Goal: Use online tool/utility: Utilize a website feature to perform a specific function

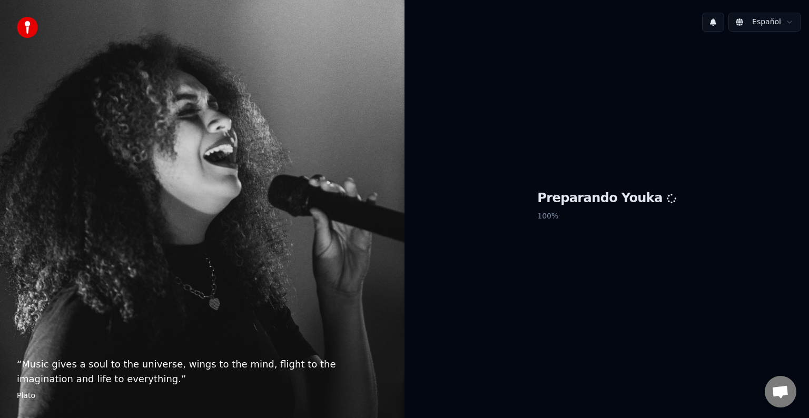
scroll to position [547, 0]
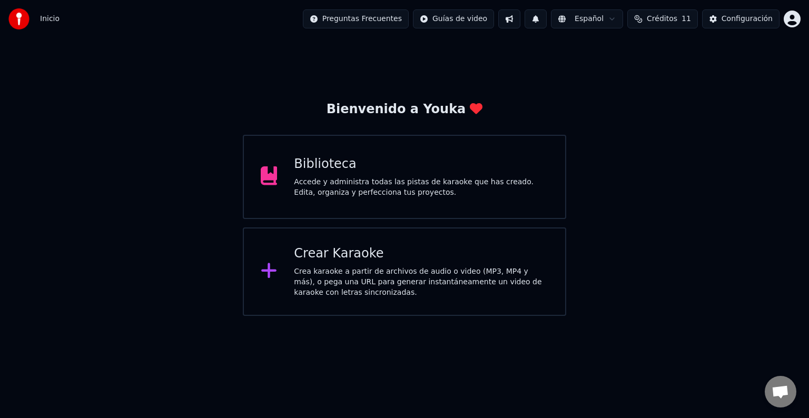
click at [360, 188] on div "Accede y administra todas las pistas de karaoke que has creado. Edita, organiza…" at bounding box center [421, 187] width 255 height 21
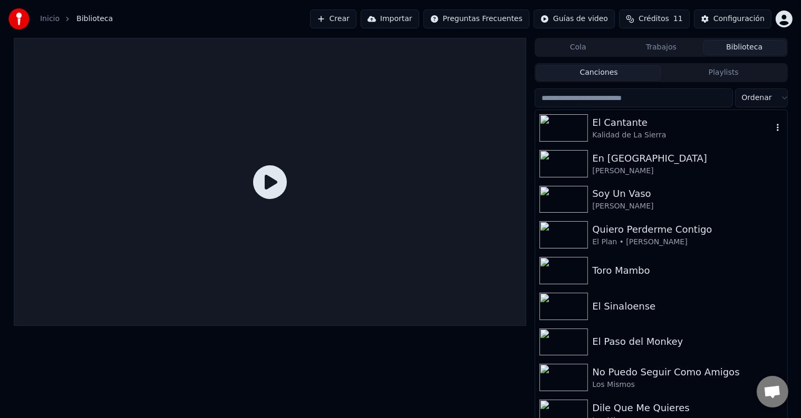
click at [628, 138] on div "Kalidad de La Sierra" at bounding box center [682, 135] width 180 height 11
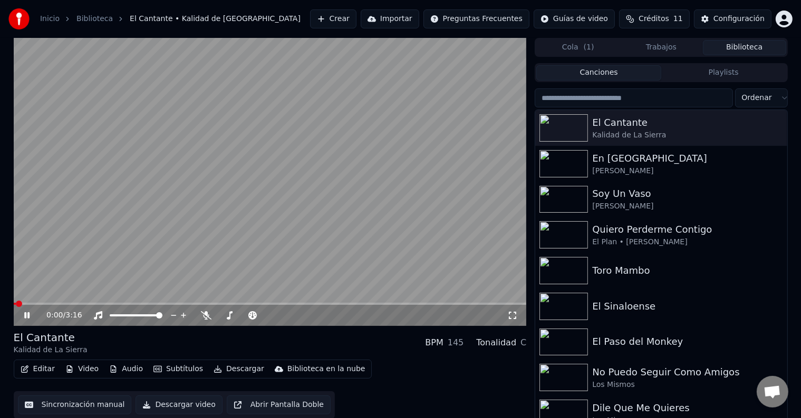
click at [26, 320] on div "0:00 / 3:16" at bounding box center [270, 315] width 504 height 11
click at [25, 314] on icon at bounding box center [26, 316] width 5 height 6
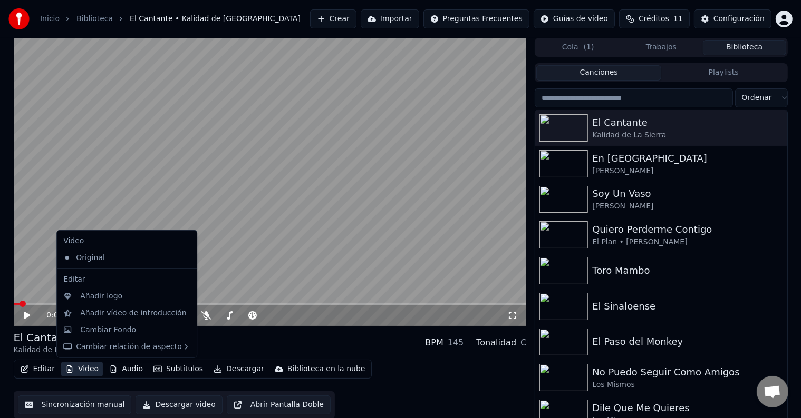
click at [79, 372] on button "Video" at bounding box center [82, 369] width 42 height 15
click at [121, 334] on div "Cambiar Fondo" at bounding box center [108, 330] width 56 height 11
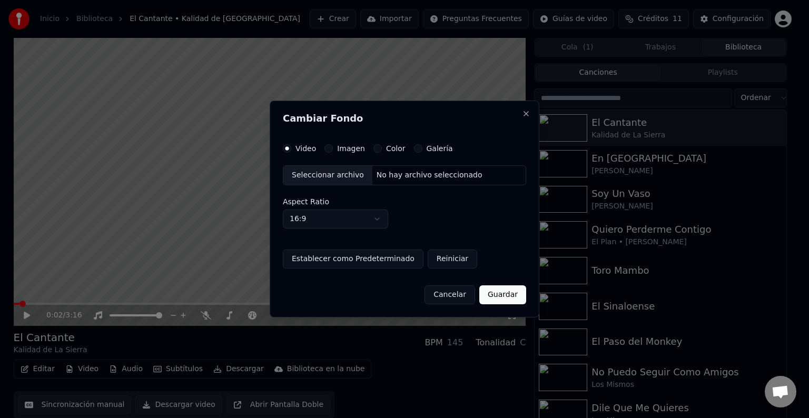
click at [427, 151] on label "Galería" at bounding box center [440, 148] width 26 height 7
click at [423, 151] on button "Galería" at bounding box center [418, 148] width 8 height 8
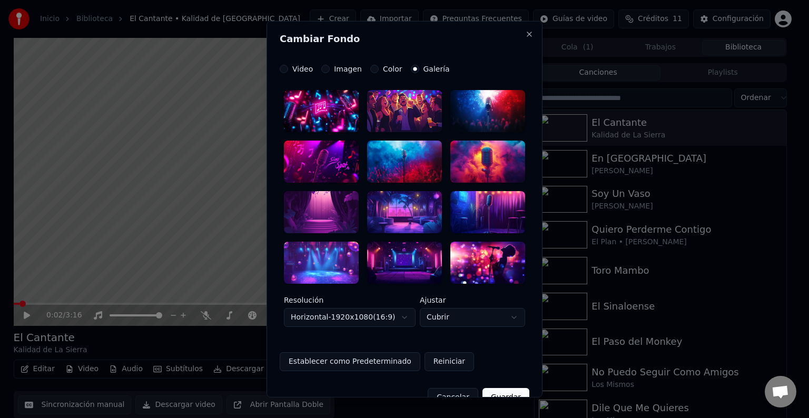
click at [323, 259] on div at bounding box center [321, 262] width 75 height 42
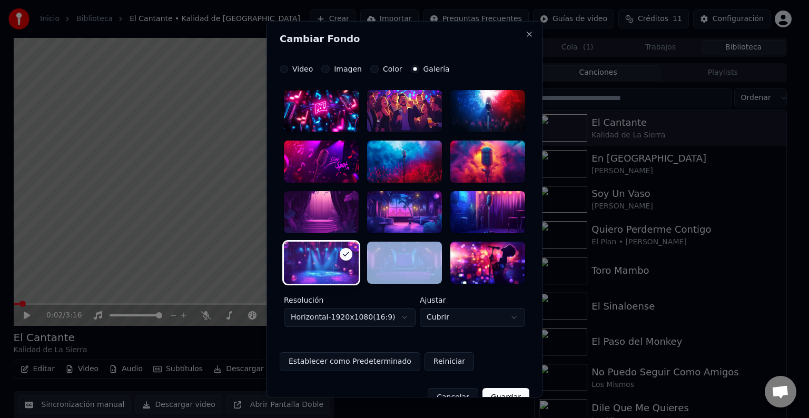
click at [323, 259] on div at bounding box center [321, 262] width 75 height 42
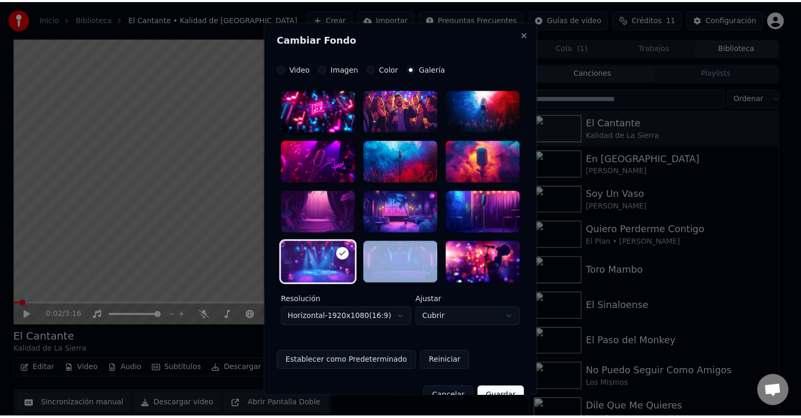
scroll to position [22, 0]
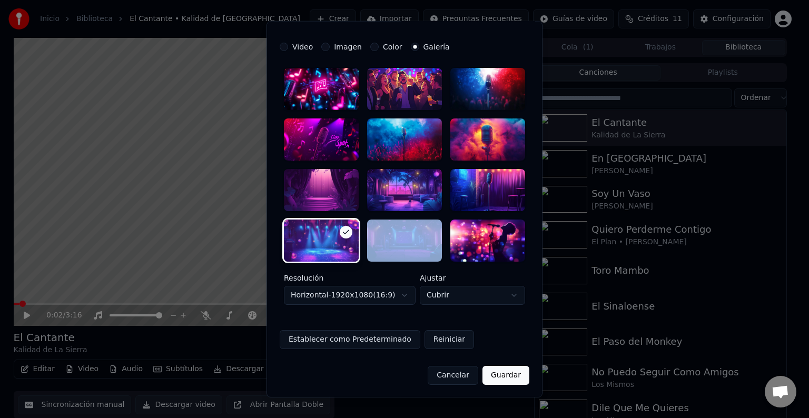
click at [508, 375] on button "Guardar" at bounding box center [506, 375] width 47 height 19
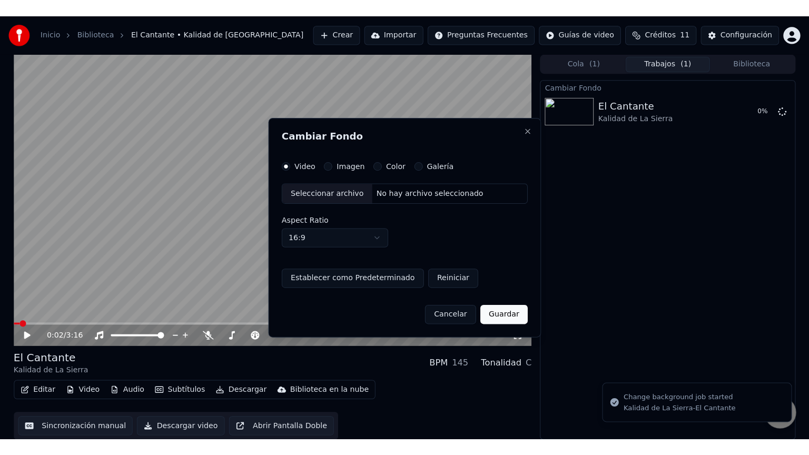
scroll to position [0, 0]
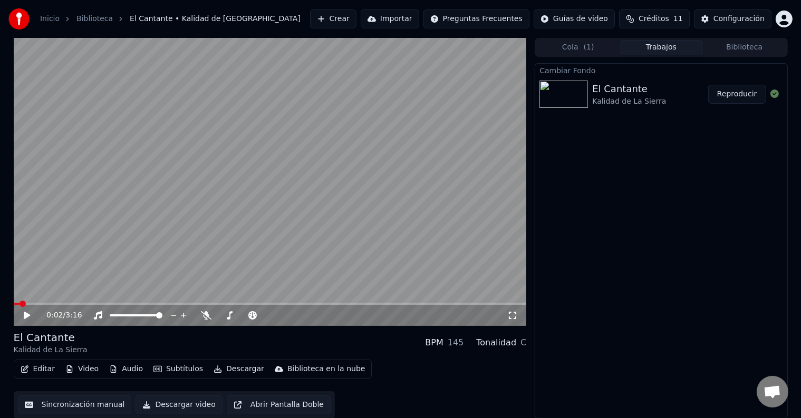
click at [515, 315] on icon at bounding box center [512, 315] width 11 height 8
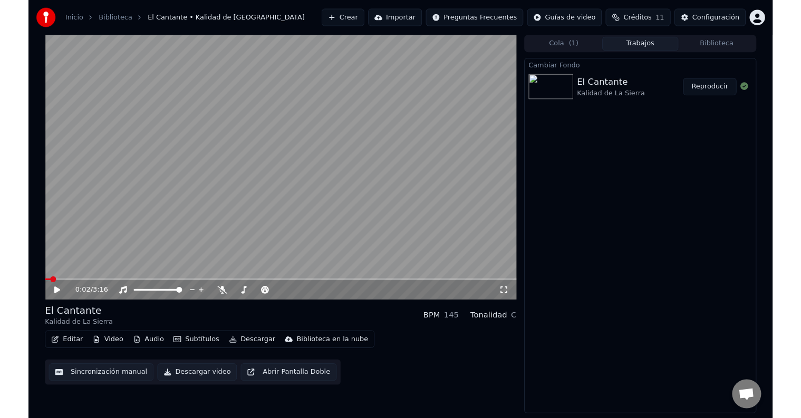
scroll to position [434, 0]
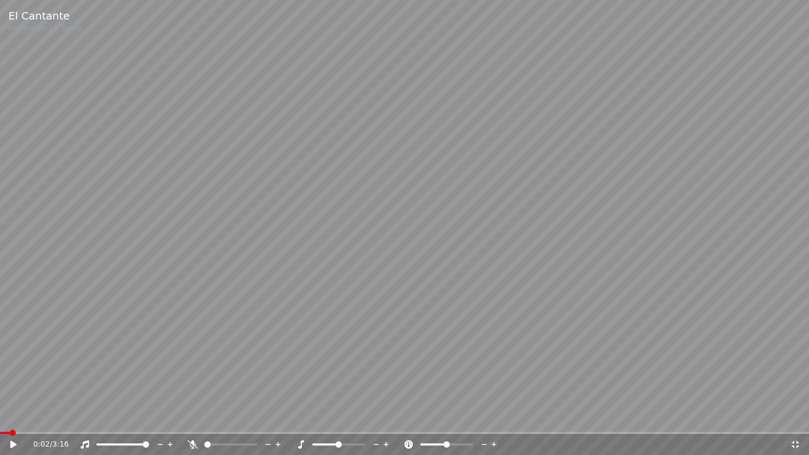
click at [0, 241] on video at bounding box center [404, 227] width 809 height 455
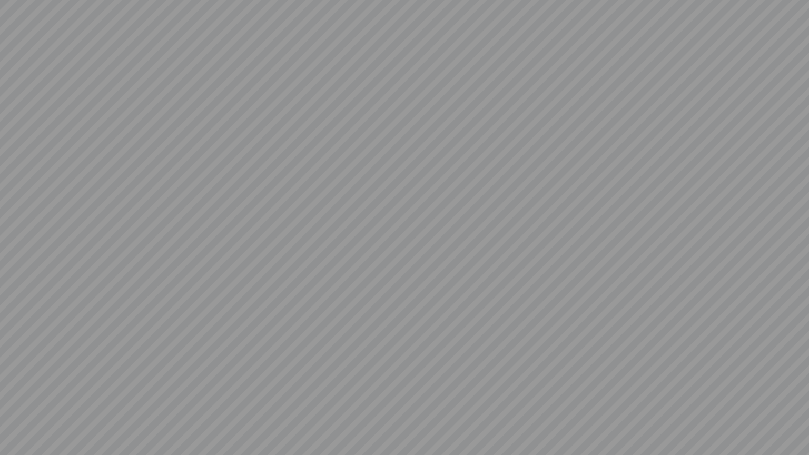
click at [0, 241] on video at bounding box center [404, 227] width 809 height 455
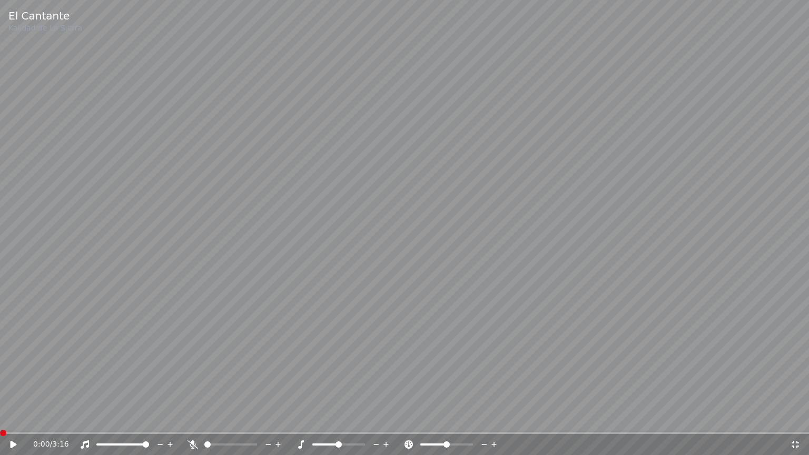
click at [0, 418] on span at bounding box center [3, 433] width 6 height 6
click at [3, 318] on video at bounding box center [404, 227] width 809 height 455
click at [0, 418] on span at bounding box center [0, 433] width 0 height 2
click at [12, 418] on video at bounding box center [404, 227] width 809 height 455
click at [0, 418] on span at bounding box center [3, 433] width 6 height 6
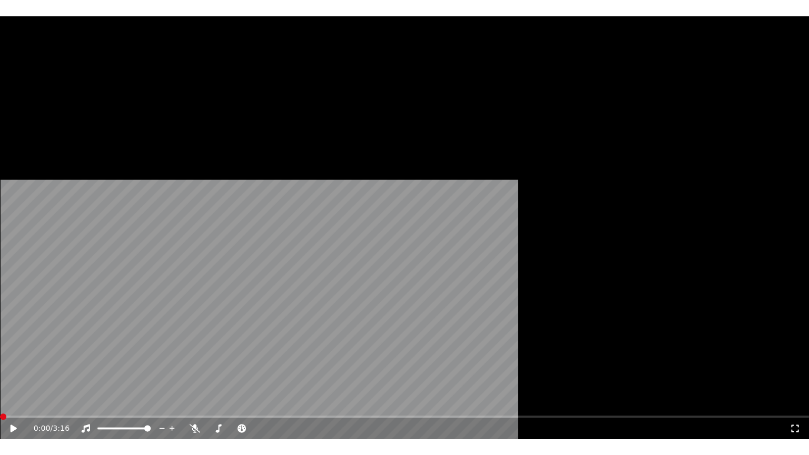
scroll to position [547, 0]
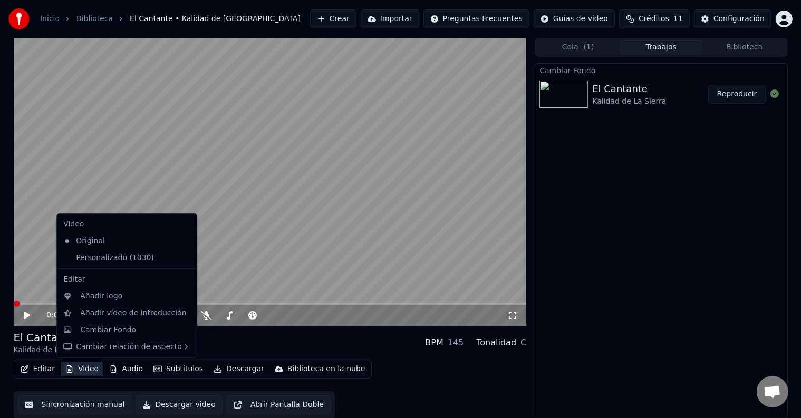
click at [87, 371] on button "Video" at bounding box center [82, 369] width 42 height 15
click at [113, 330] on div "Cambiar Fondo" at bounding box center [108, 330] width 56 height 11
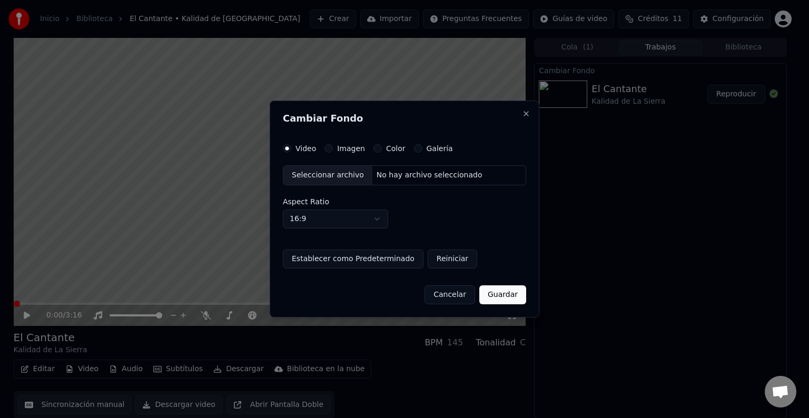
click at [447, 148] on div "Video Imagen Color Galería" at bounding box center [404, 148] width 243 height 8
click at [427, 150] on label "Galería" at bounding box center [440, 148] width 26 height 7
click at [423, 150] on button "Galería" at bounding box center [418, 148] width 8 height 8
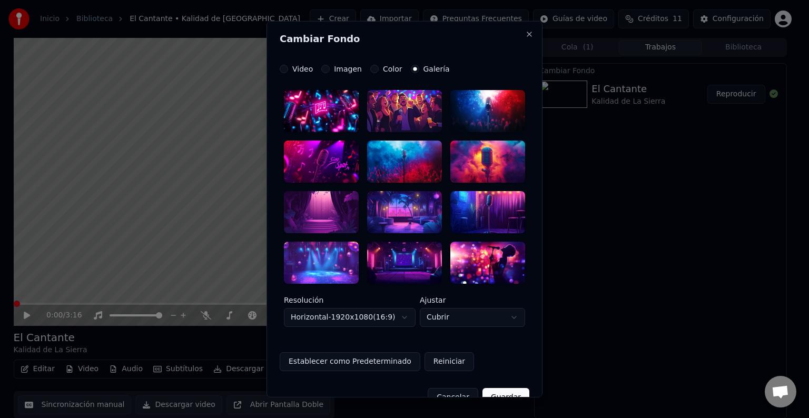
click at [333, 264] on div at bounding box center [321, 262] width 75 height 42
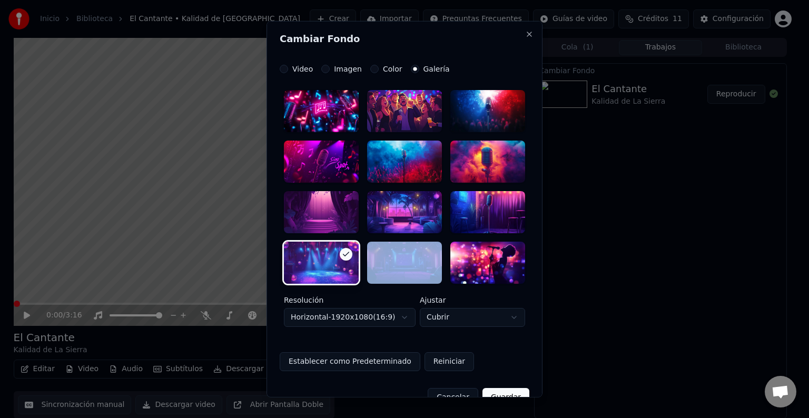
click at [333, 264] on div at bounding box center [321, 262] width 75 height 42
click at [495, 392] on button "Guardar" at bounding box center [506, 397] width 47 height 19
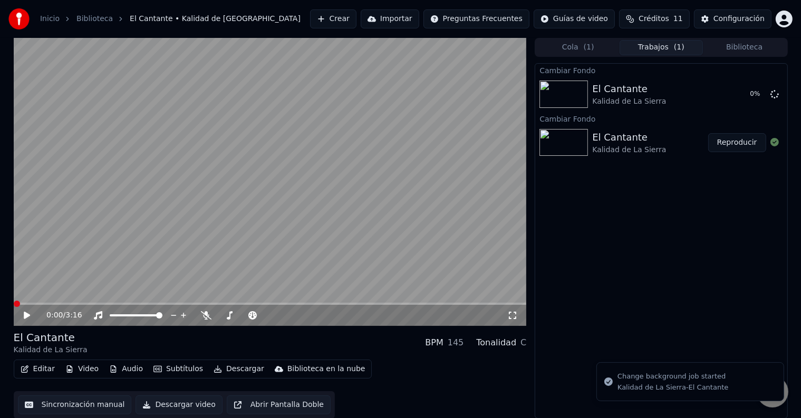
click at [575, 148] on img at bounding box center [563, 142] width 48 height 27
click at [736, 143] on button "Reproducir" at bounding box center [737, 142] width 58 height 19
click at [773, 94] on icon at bounding box center [774, 94] width 8 height 8
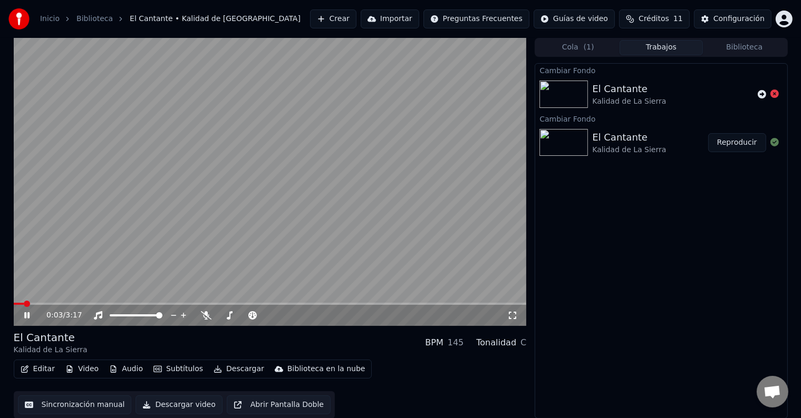
click at [26, 318] on icon at bounding box center [34, 315] width 25 height 8
click at [511, 317] on icon at bounding box center [512, 315] width 11 height 8
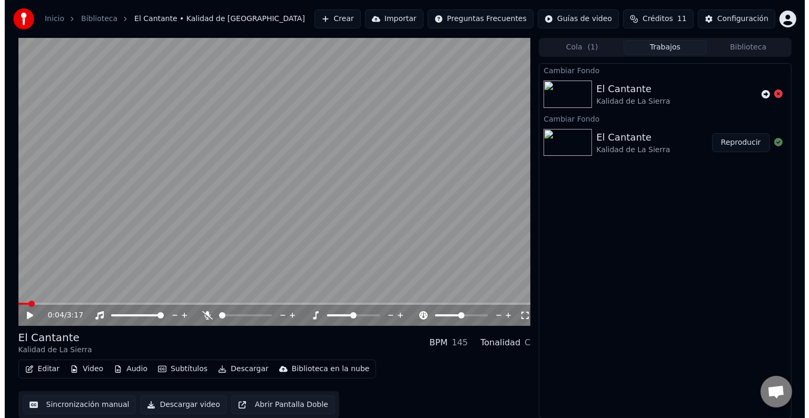
scroll to position [547, 0]
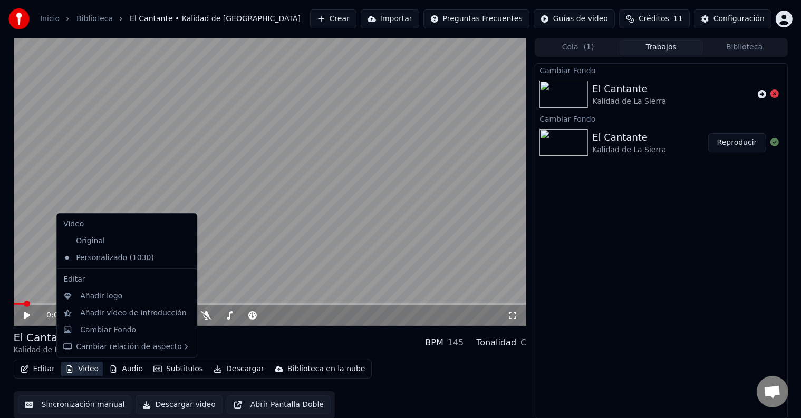
click at [70, 373] on button "Video" at bounding box center [82, 369] width 42 height 15
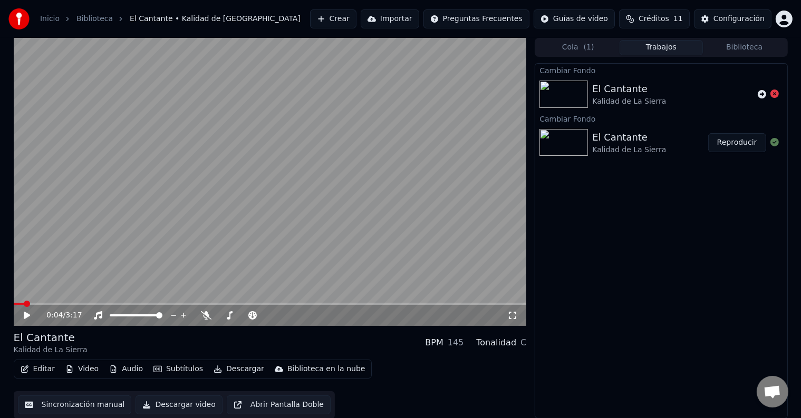
click at [370, 352] on div "El Cantante Kalidad de La Sierra BPM 145 Tonalidad C" at bounding box center [270, 342] width 513 height 25
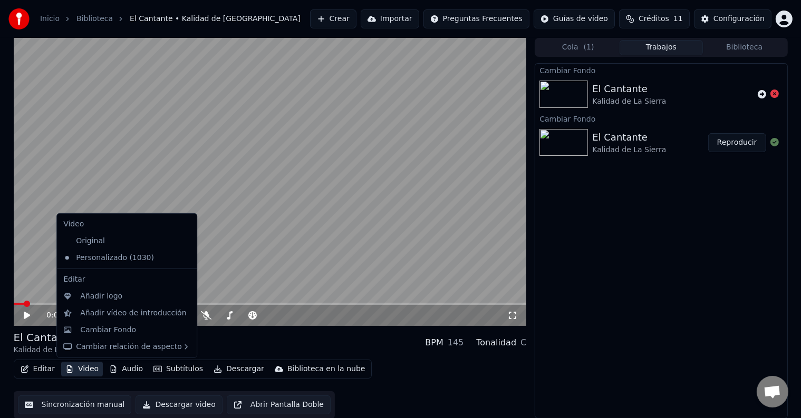
click at [93, 374] on button "Video" at bounding box center [82, 369] width 42 height 15
click at [110, 331] on div "Cambiar Fondo" at bounding box center [108, 330] width 56 height 11
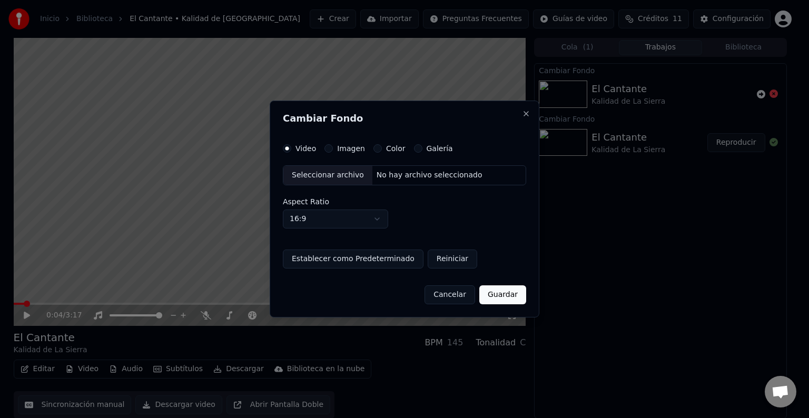
click at [414, 147] on button "Galería" at bounding box center [418, 148] width 8 height 8
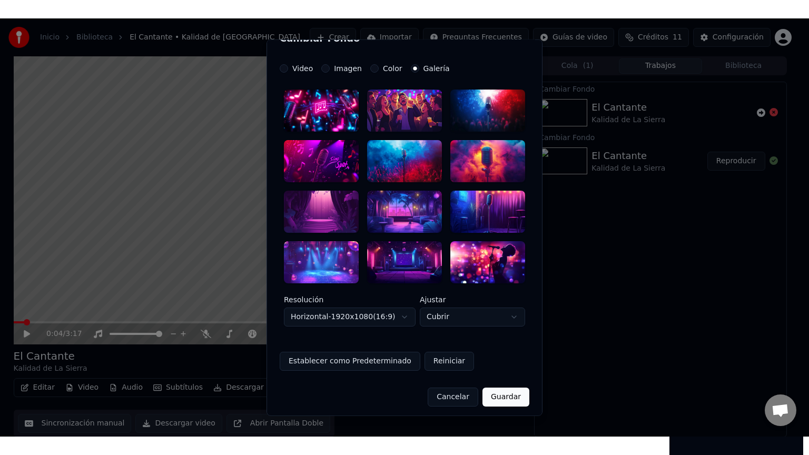
scroll to position [0, 0]
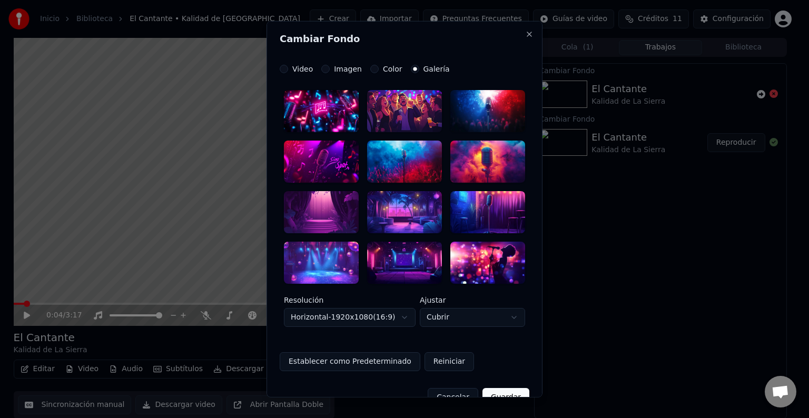
click at [408, 259] on div at bounding box center [404, 262] width 75 height 42
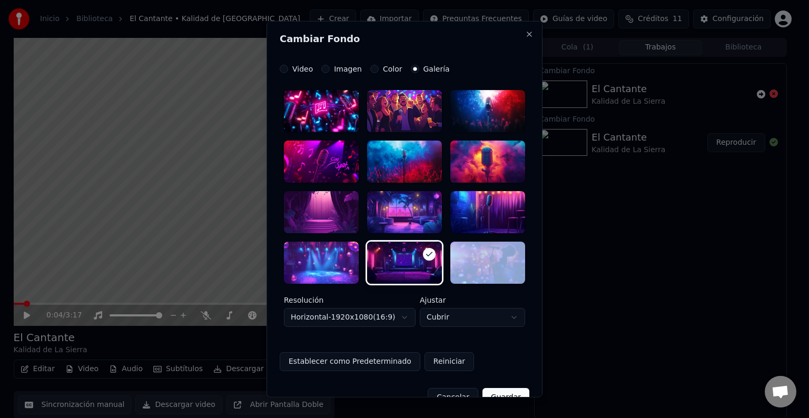
click at [408, 259] on div at bounding box center [404, 262] width 75 height 42
click at [504, 392] on button "Guardar" at bounding box center [506, 397] width 47 height 19
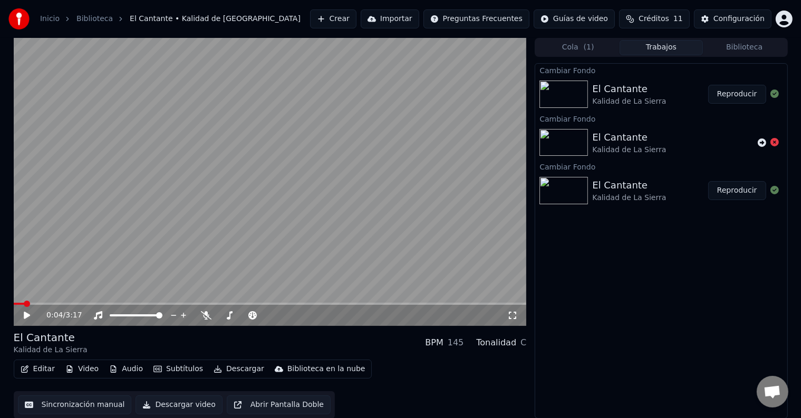
click at [742, 95] on button "Reproducir" at bounding box center [737, 94] width 58 height 19
click at [27, 316] on icon at bounding box center [26, 316] width 5 height 6
click at [513, 315] on icon at bounding box center [512, 315] width 11 height 8
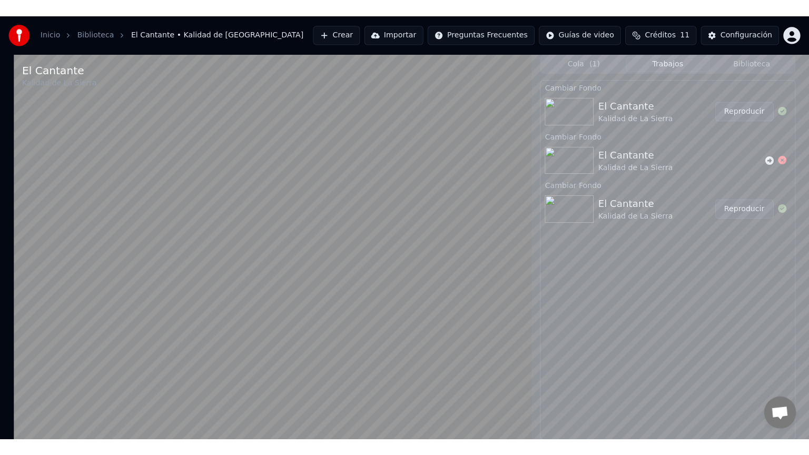
scroll to position [547, 0]
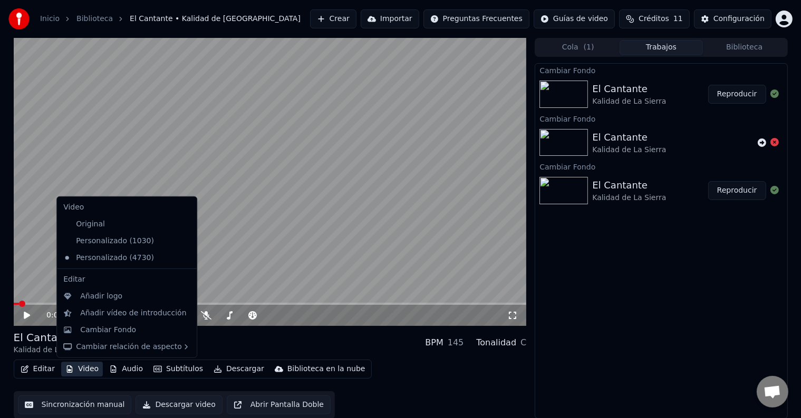
click at [86, 365] on button "Video" at bounding box center [82, 369] width 42 height 15
click at [110, 330] on div "Cambiar Fondo" at bounding box center [108, 330] width 56 height 11
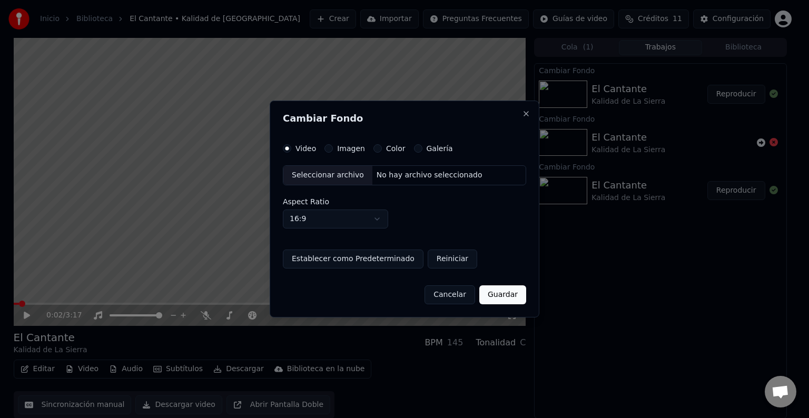
click at [436, 150] on label "Galería" at bounding box center [440, 148] width 26 height 7
click at [423, 150] on button "Galería" at bounding box center [418, 148] width 8 height 8
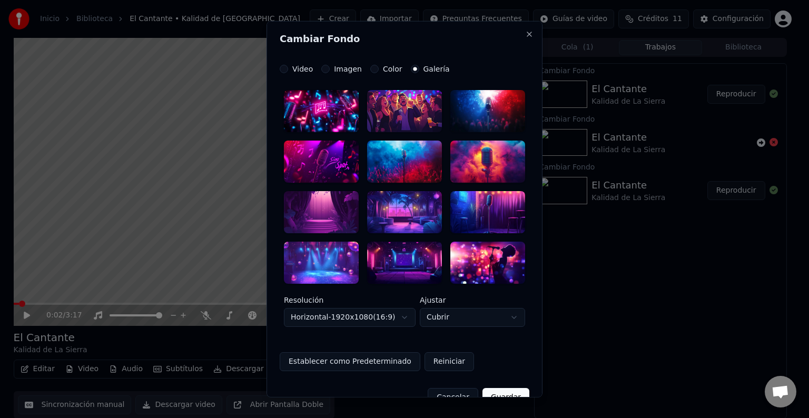
click at [402, 164] on div at bounding box center [404, 162] width 75 height 42
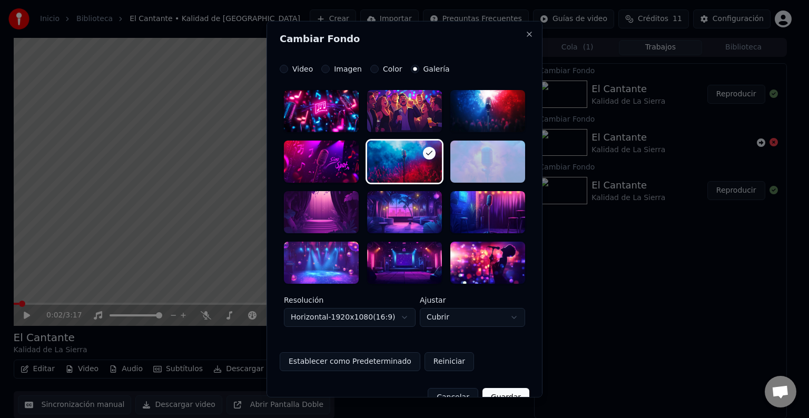
click at [502, 395] on button "Guardar" at bounding box center [506, 397] width 47 height 19
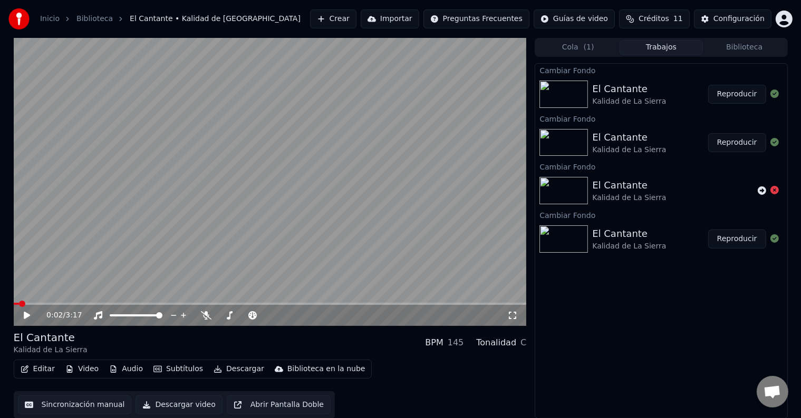
click at [746, 93] on button "Reproducir" at bounding box center [737, 94] width 58 height 19
click at [29, 318] on icon at bounding box center [26, 316] width 5 height 6
click at [514, 317] on icon at bounding box center [512, 315] width 11 height 8
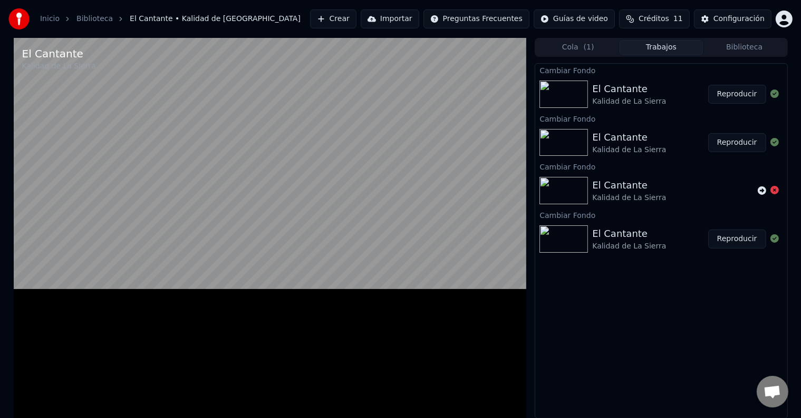
scroll to position [434, 0]
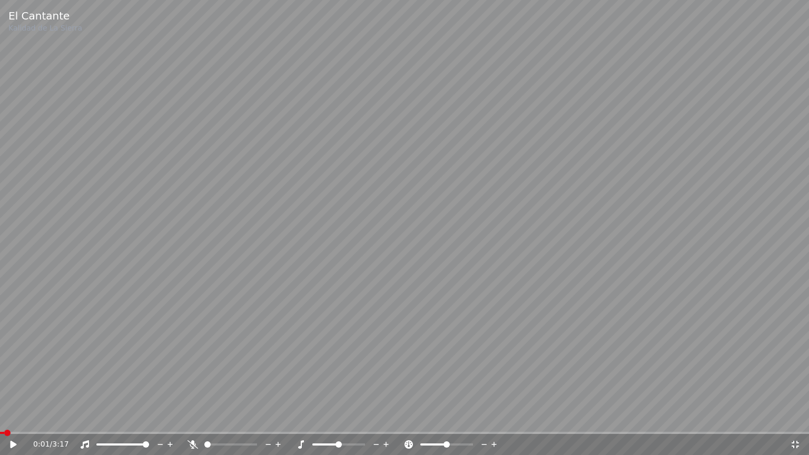
click at [0, 418] on span at bounding box center [2, 433] width 4 height 2
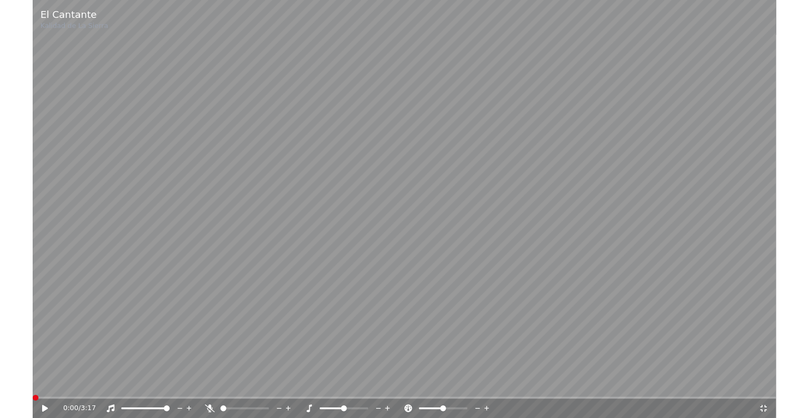
scroll to position [547, 0]
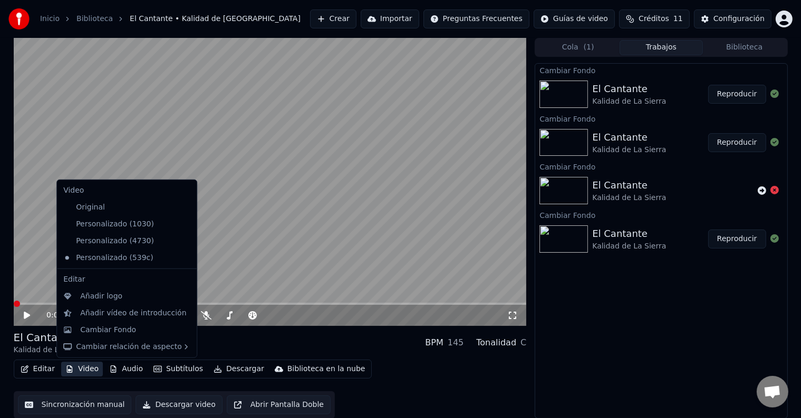
click at [90, 373] on button "Video" at bounding box center [82, 369] width 42 height 15
click at [107, 295] on div "Añadir logo" at bounding box center [101, 296] width 42 height 11
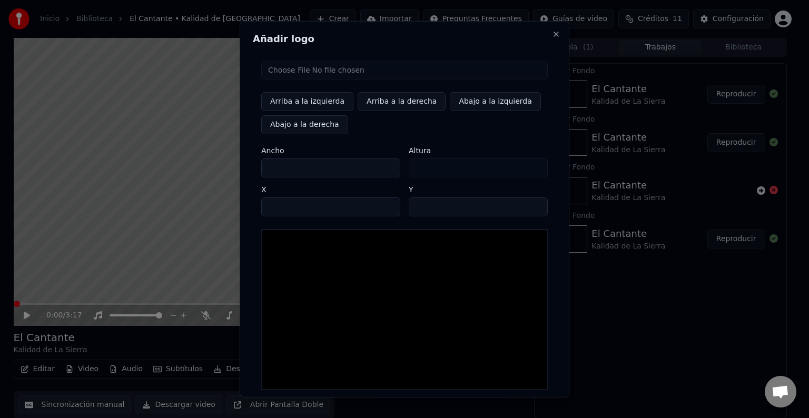
click at [339, 70] on input "file" at bounding box center [404, 70] width 287 height 19
type input "**********"
type input "***"
click at [284, 245] on img at bounding box center [282, 243] width 28 height 15
click at [307, 105] on button "Arriba a la izquierda" at bounding box center [307, 101] width 92 height 19
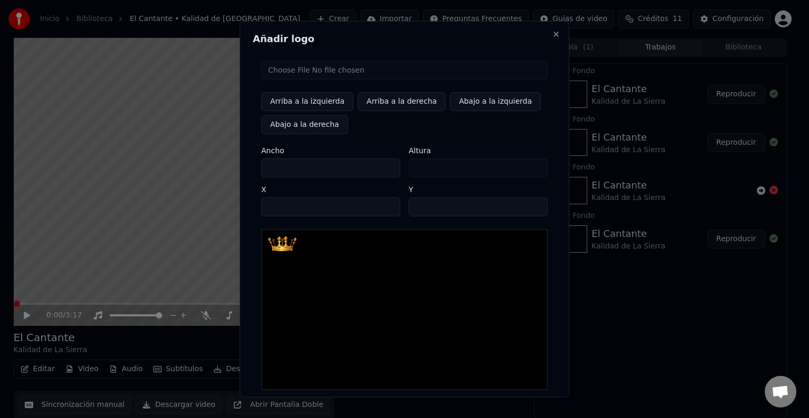
click at [307, 105] on button "Arriba a la izquierda" at bounding box center [307, 101] width 92 height 19
click at [389, 101] on button "Arriba a la derecha" at bounding box center [402, 101] width 88 height 19
type input "****"
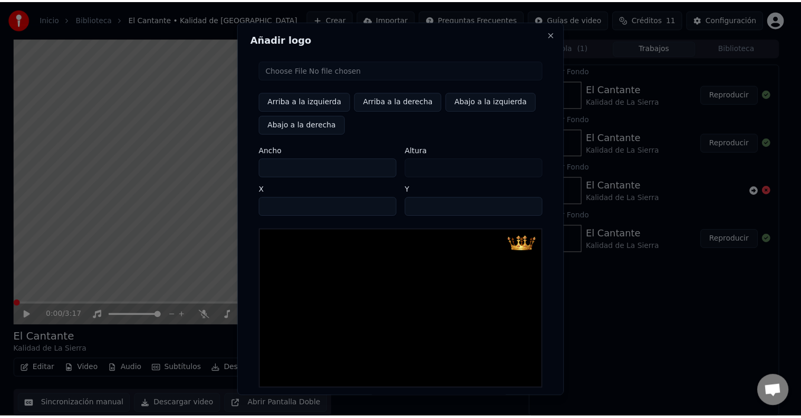
scroll to position [50, 0]
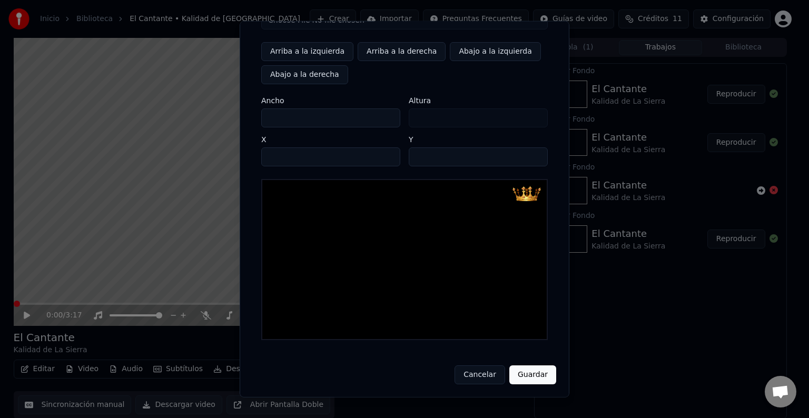
click at [524, 374] on button "Guardar" at bounding box center [533, 375] width 47 height 19
